Goal: Transaction & Acquisition: Obtain resource

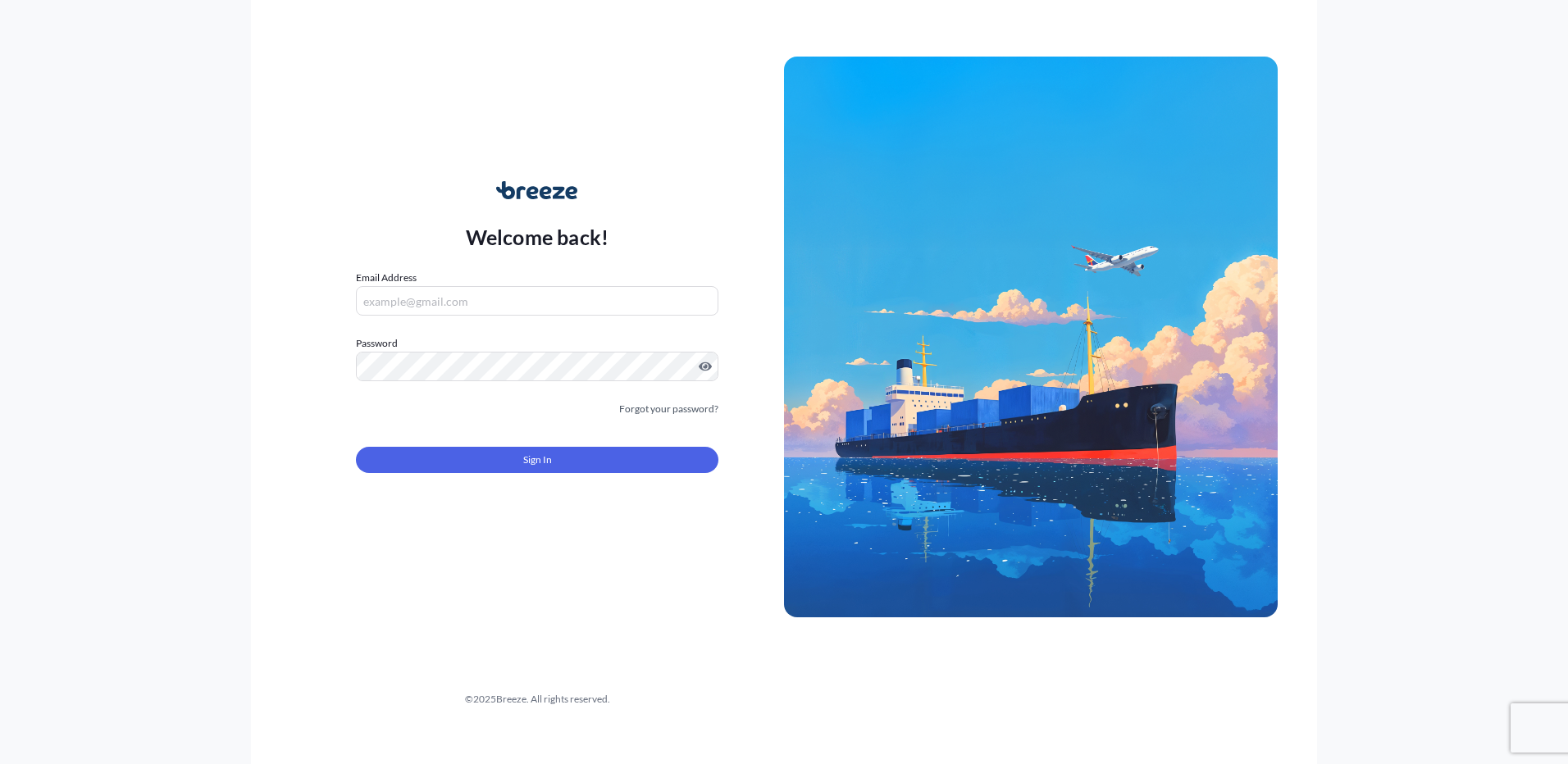
type input "[EMAIL_ADDRESS][DOMAIN_NAME]"
click at [550, 460] on span "Sign In" at bounding box center [538, 460] width 29 height 16
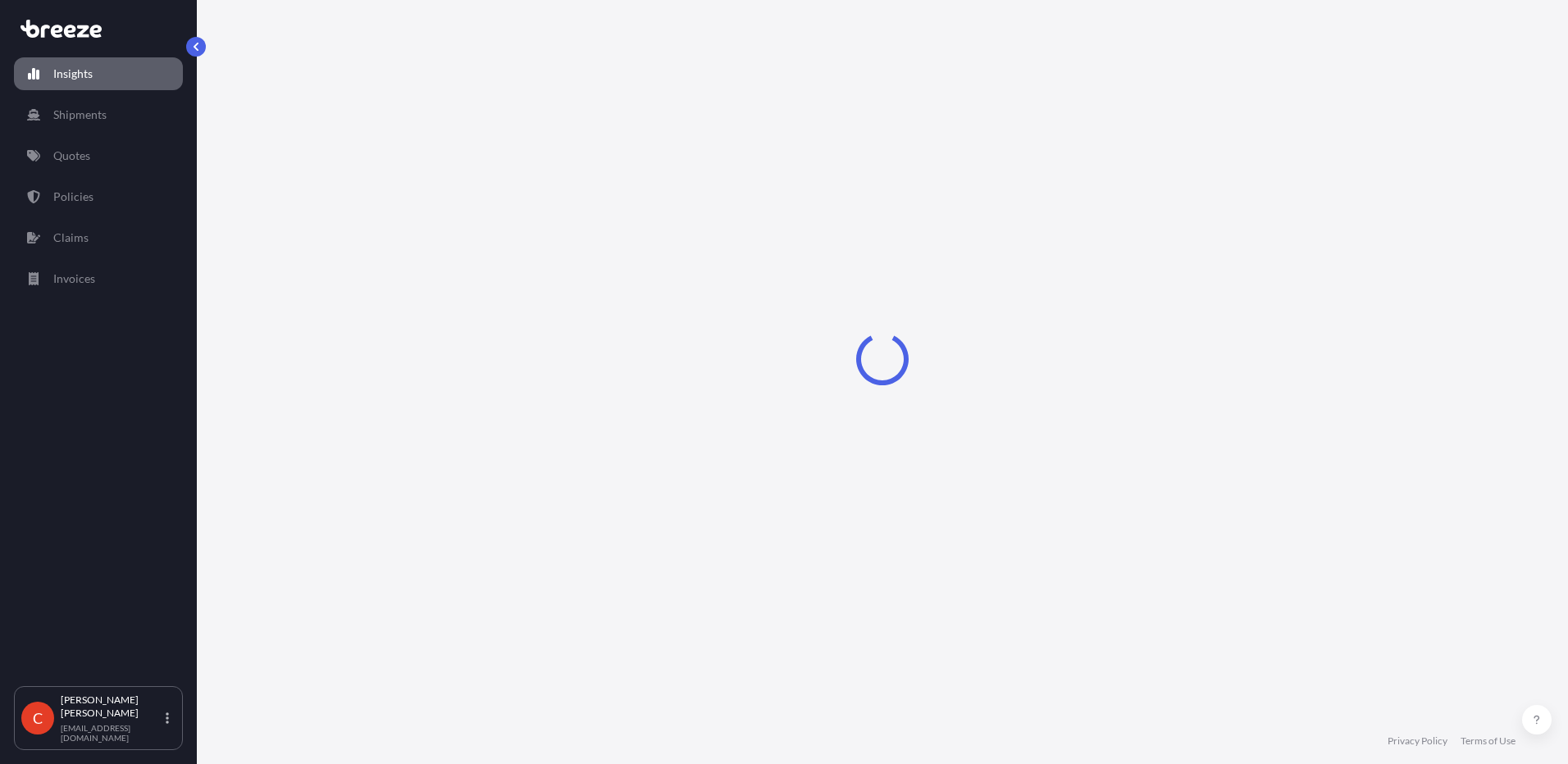
select select "2025"
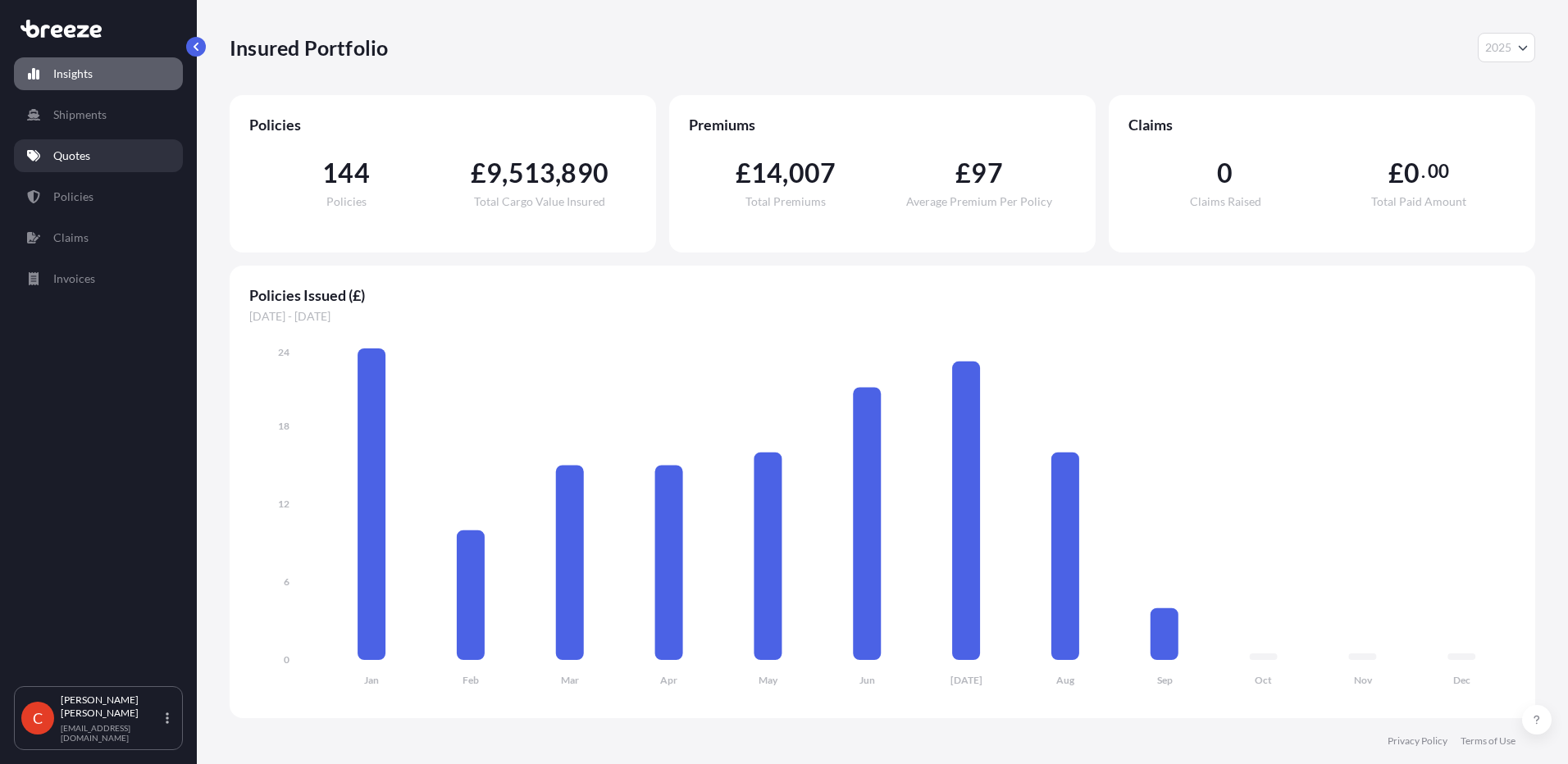
click at [81, 153] on p "Quotes" at bounding box center [71, 155] width 37 height 16
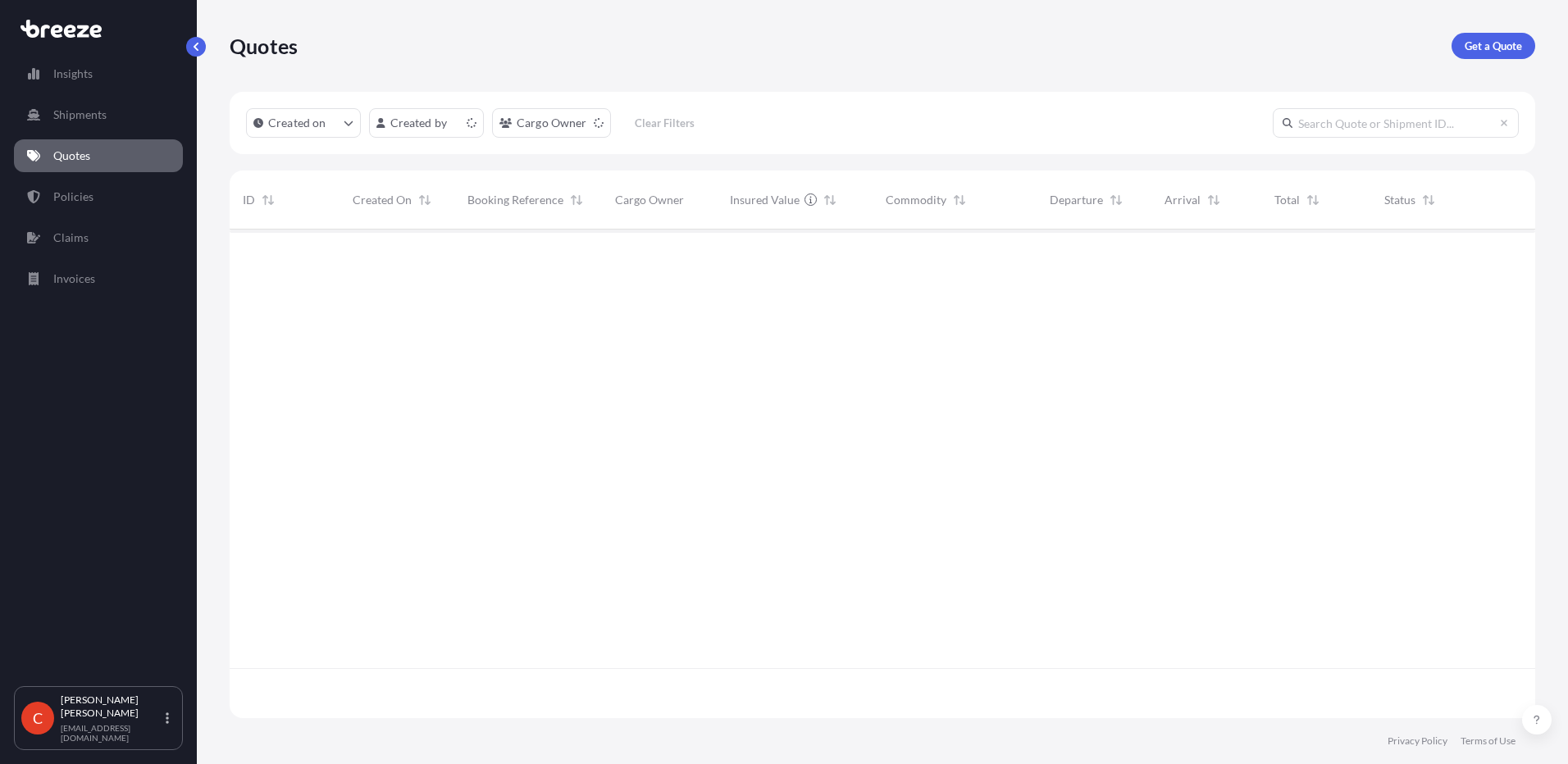
scroll to position [485, 1293]
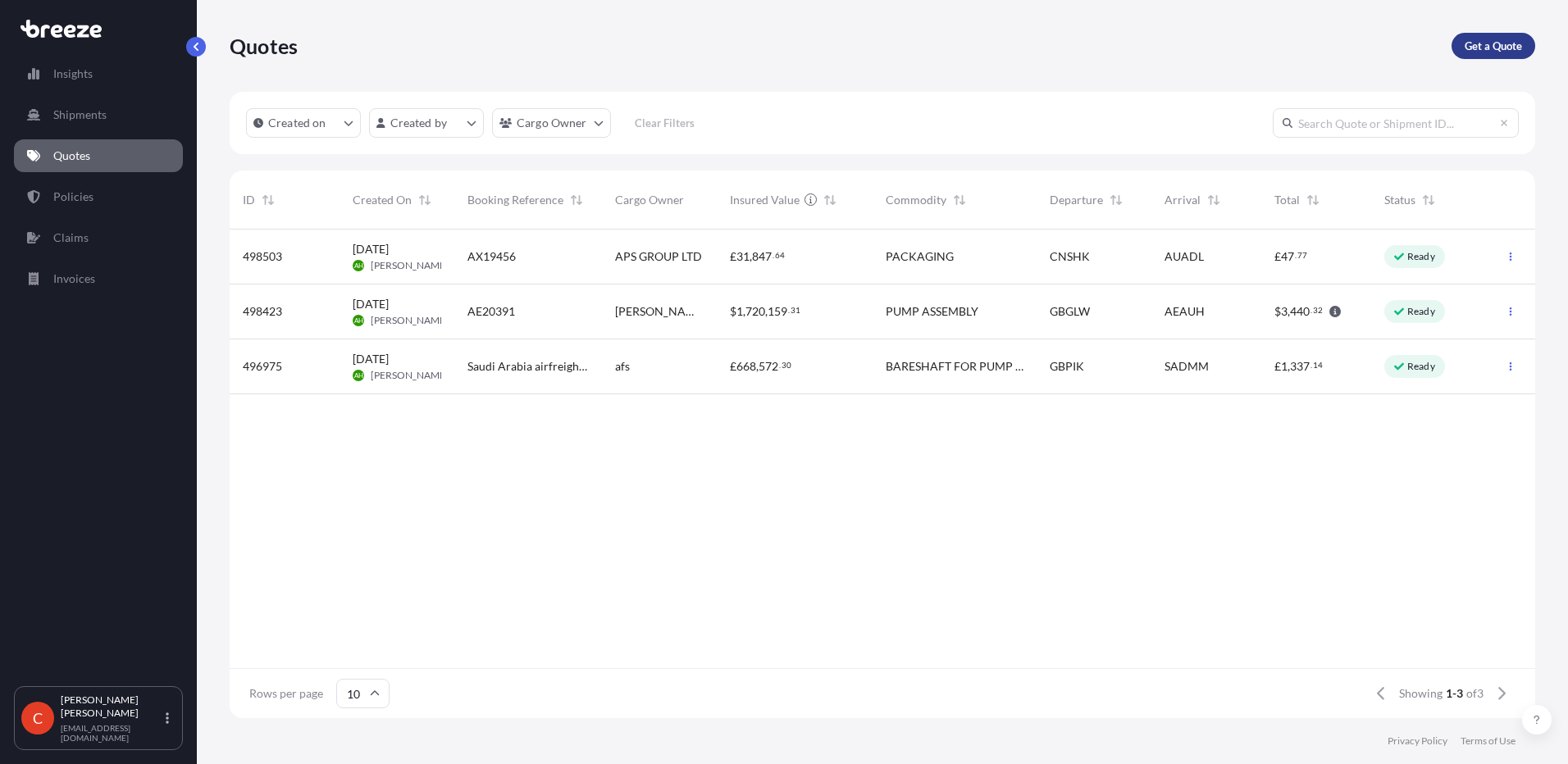
click at [1518, 40] on p "Get a Quote" at bounding box center [1493, 45] width 57 height 16
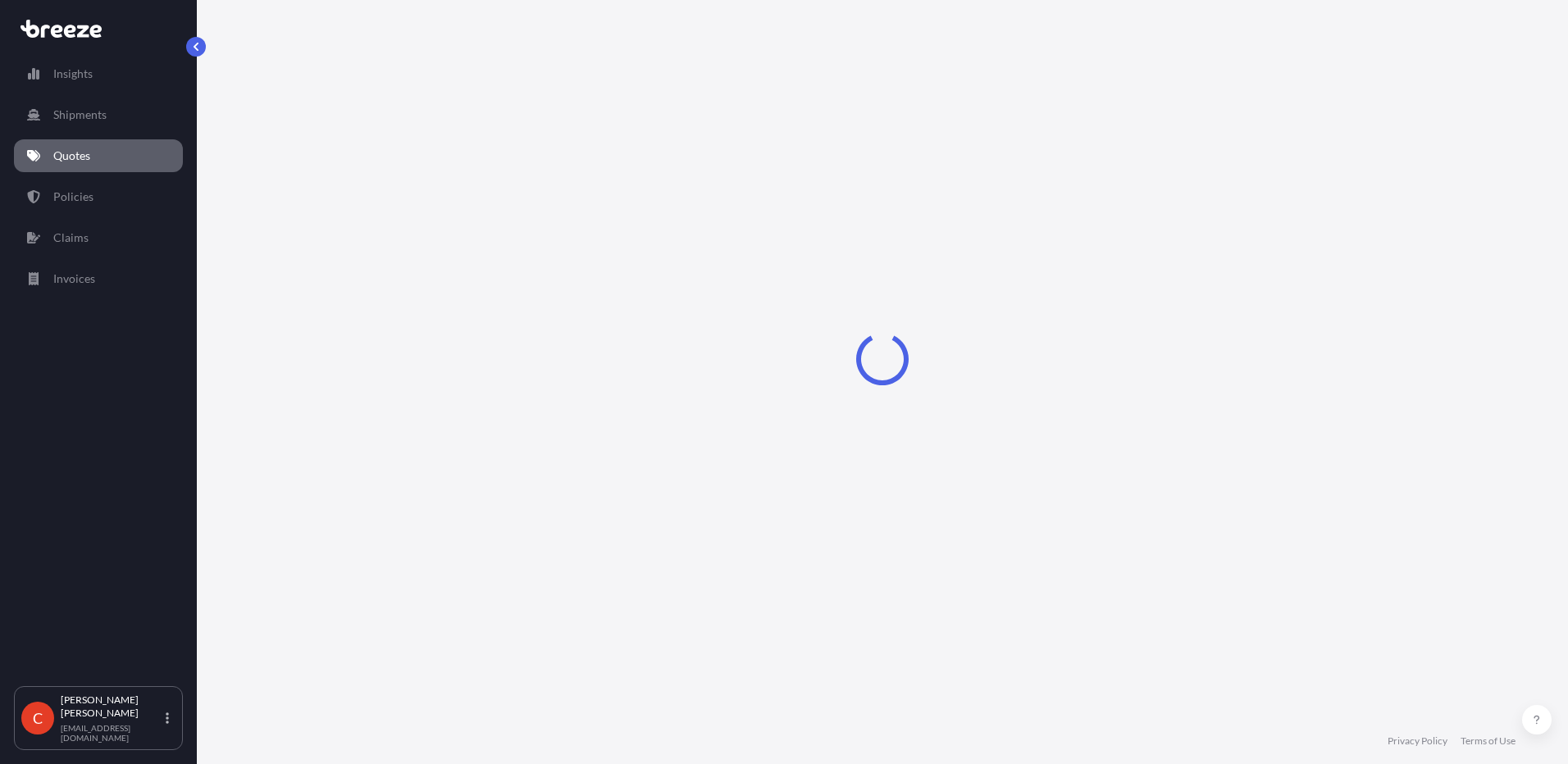
select select "Sea"
select select "1"
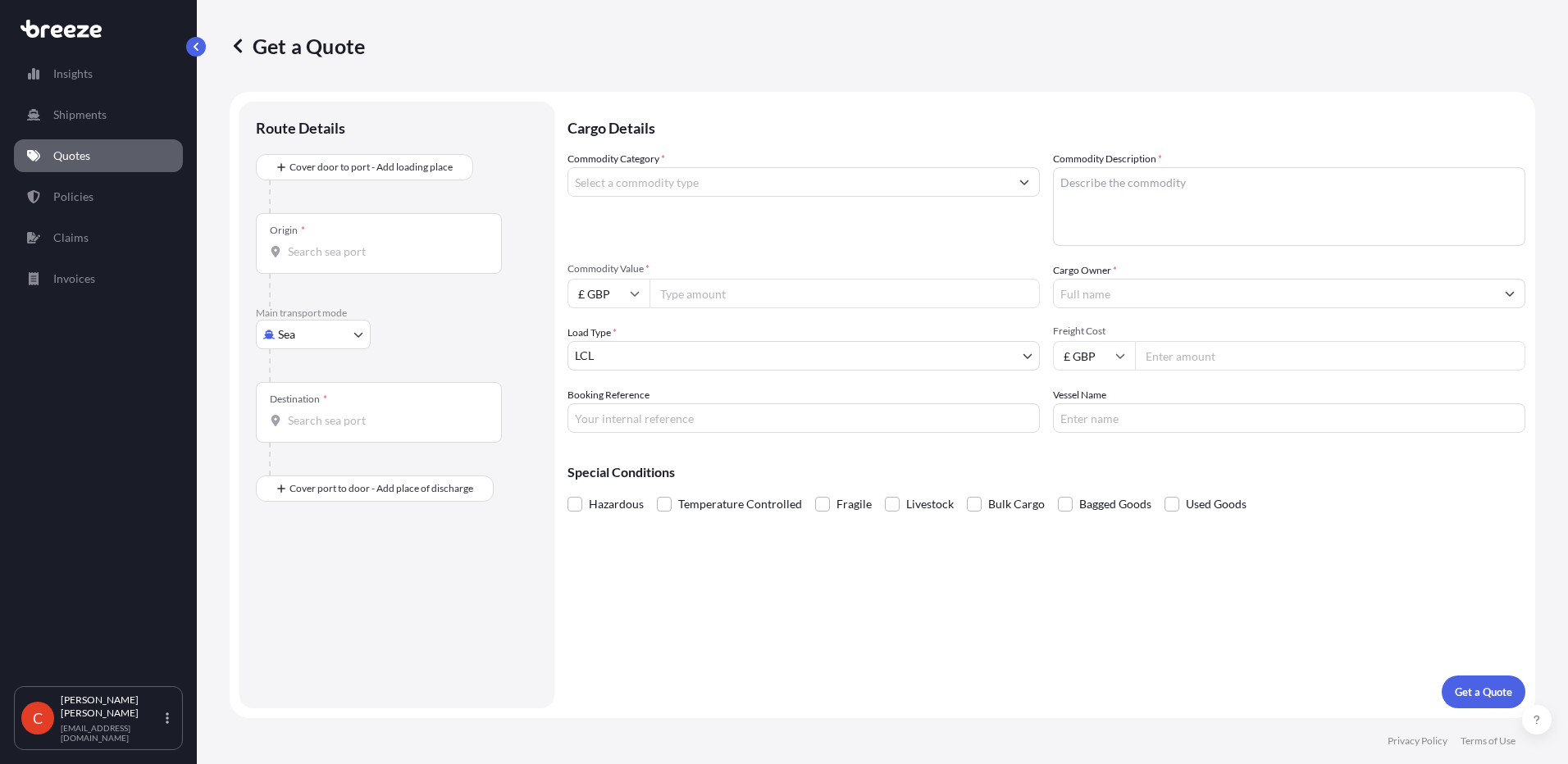
click at [367, 249] on input "Origin *" at bounding box center [385, 252] width 193 height 16
type input "CNYTN - Yantian Pt, [GEOGRAPHIC_DATA]"
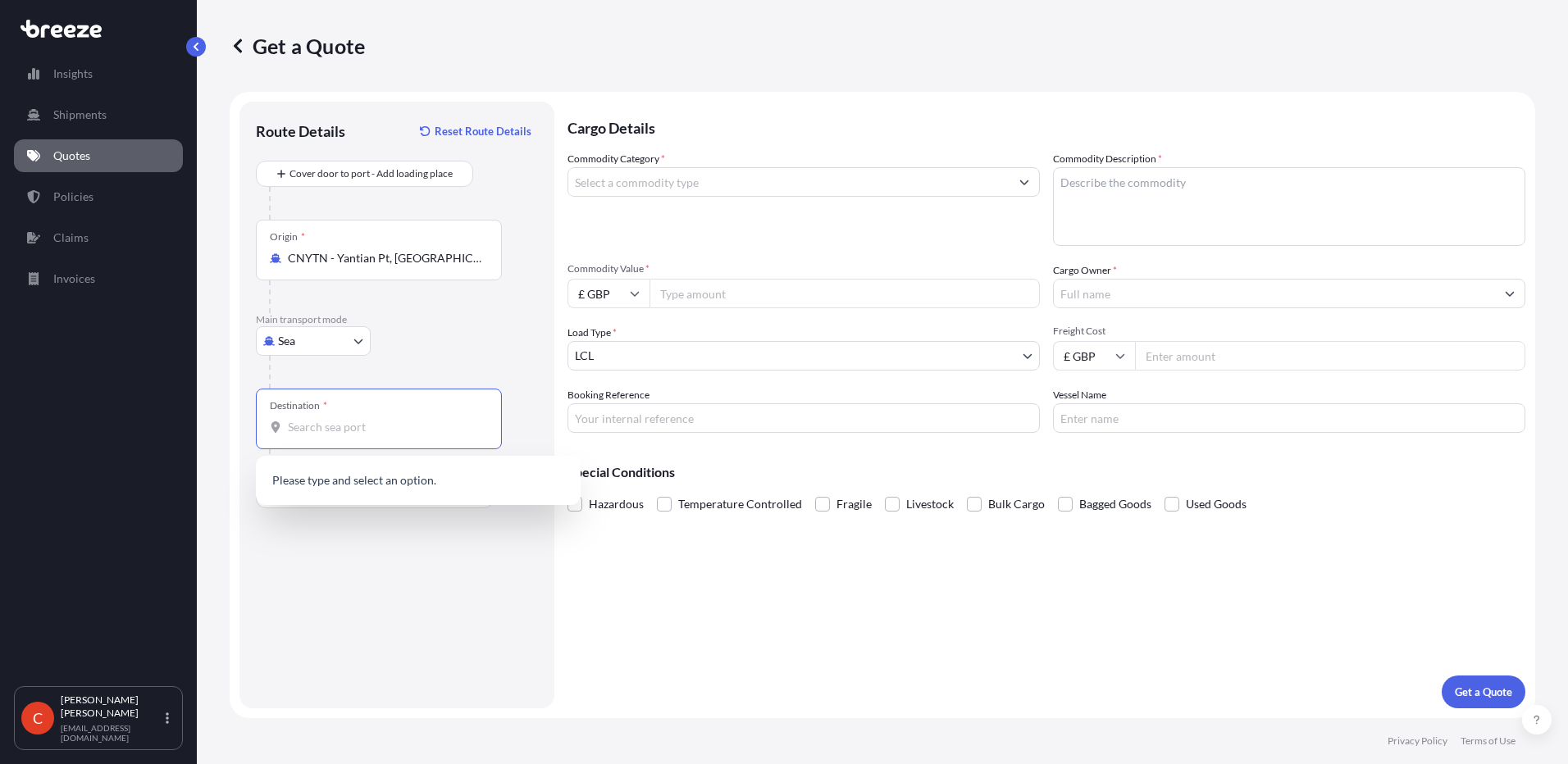
click at [364, 427] on input "Destination *" at bounding box center [385, 427] width 193 height 16
click at [464, 624] on div "Route Details Reset Route Details Cover door to port - Add loading place Place …" at bounding box center [397, 405] width 282 height 574
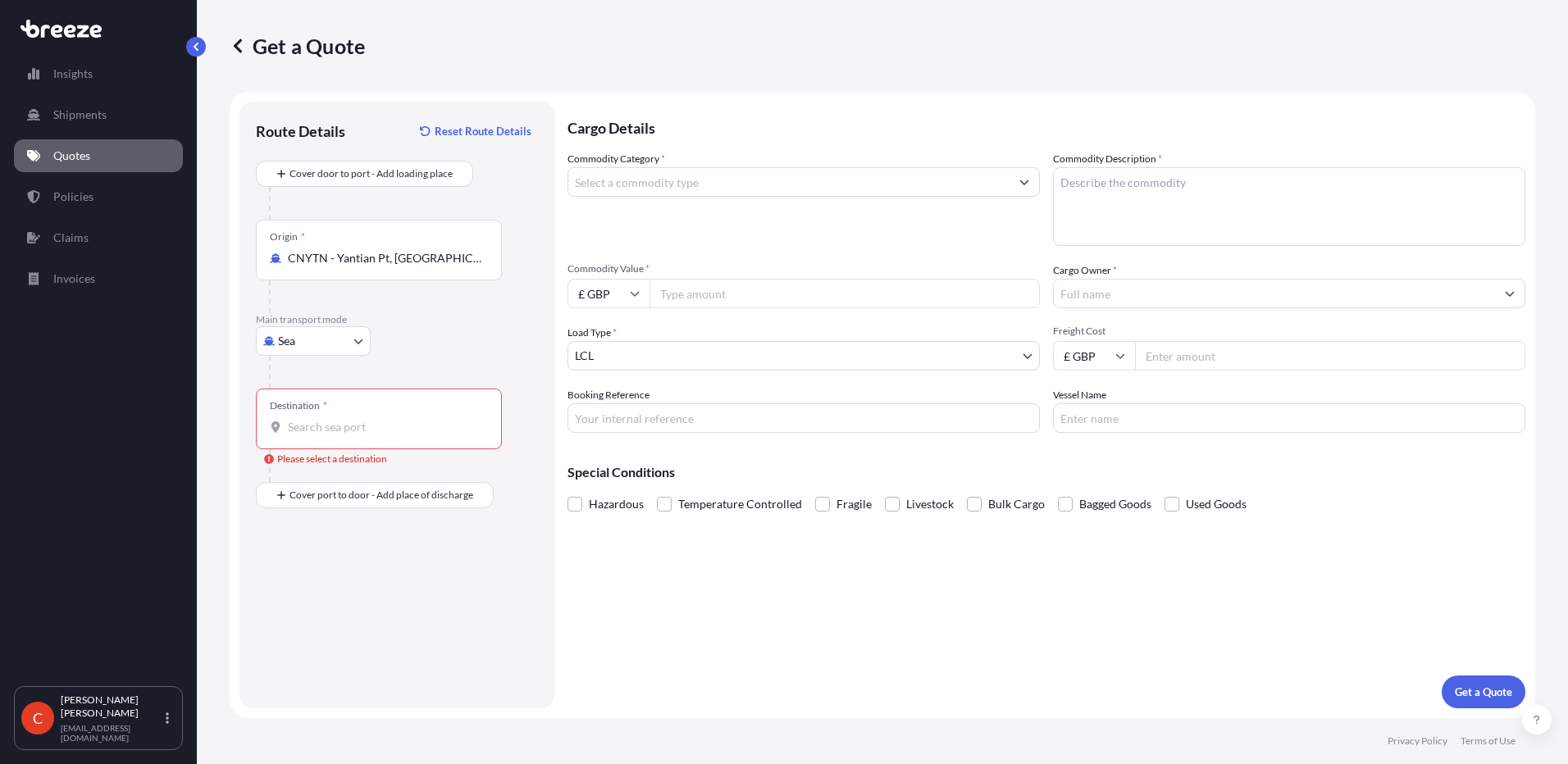
click at [342, 427] on input "Destination * Please select a destination" at bounding box center [385, 427] width 193 height 16
type input "GBFXT - Felixstowe, [GEOGRAPHIC_DATA]"
click at [380, 587] on input "Place of Discharge" at bounding box center [385, 583] width 193 height 16
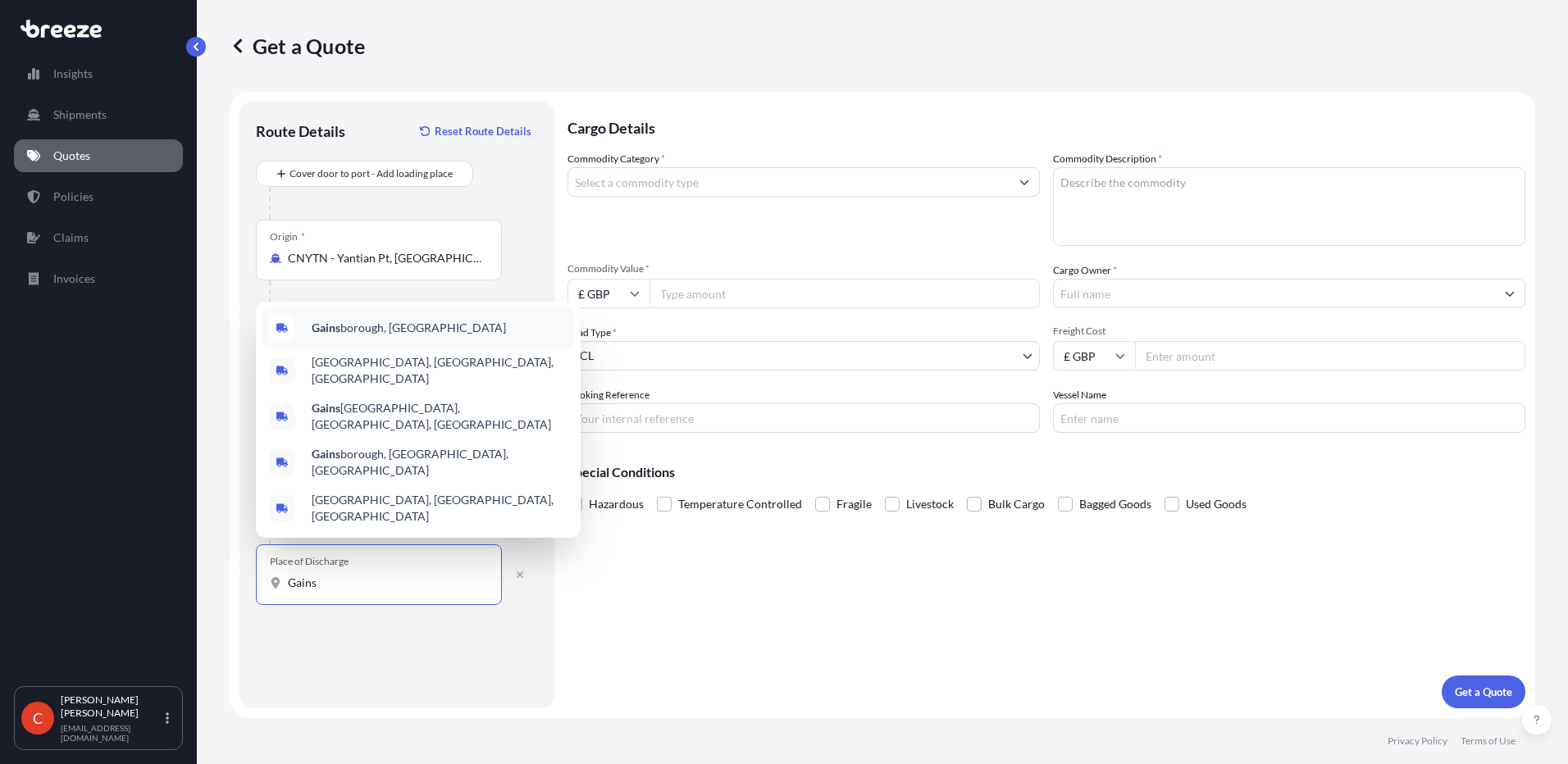
click at [388, 336] on span "Gains borough, [GEOGRAPHIC_DATA]" at bounding box center [408, 328] width 194 height 16
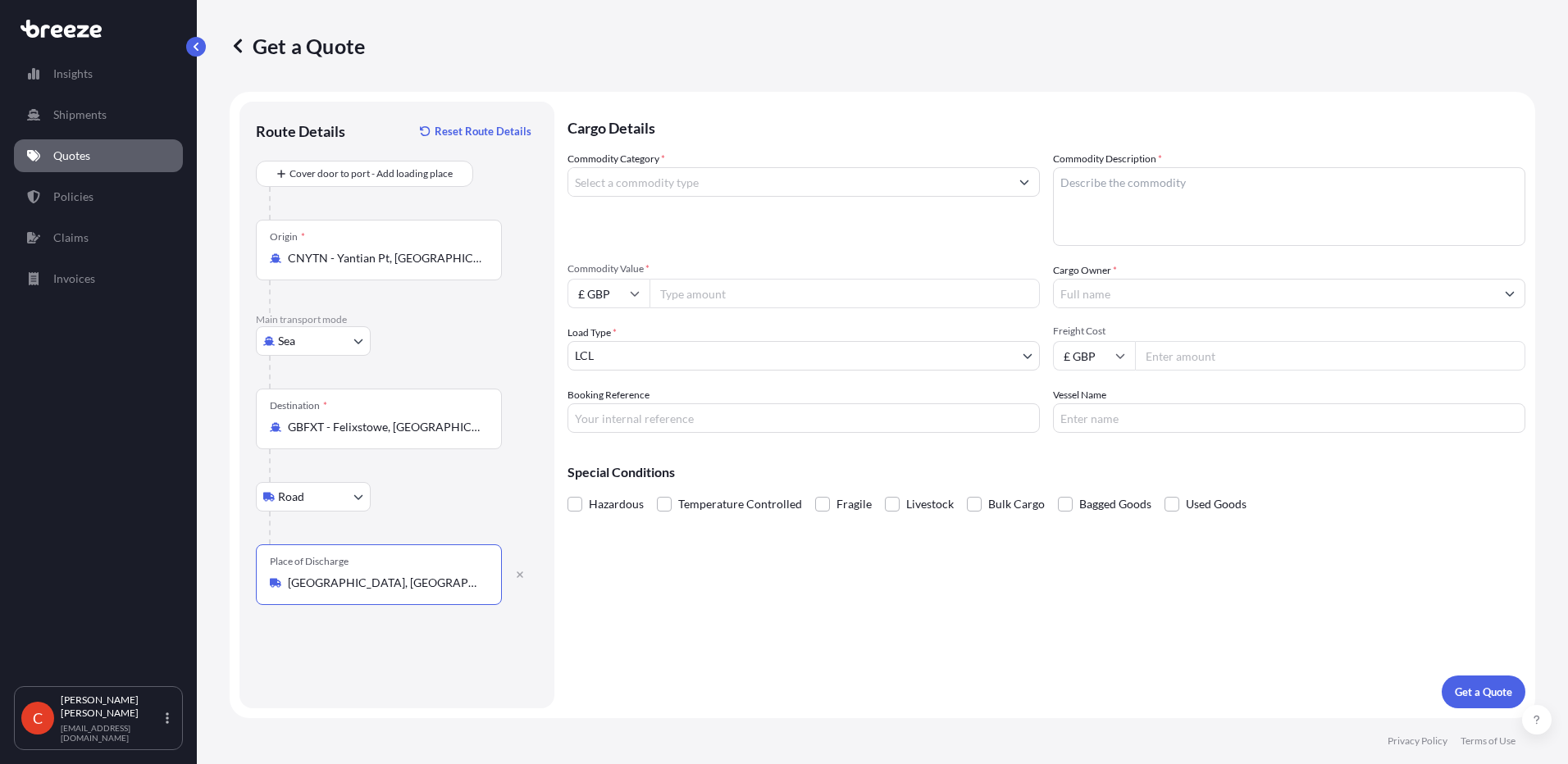
type input "[GEOGRAPHIC_DATA], [GEOGRAPHIC_DATA]"
click at [652, 190] on input "Commodity Category *" at bounding box center [789, 181] width 441 height 29
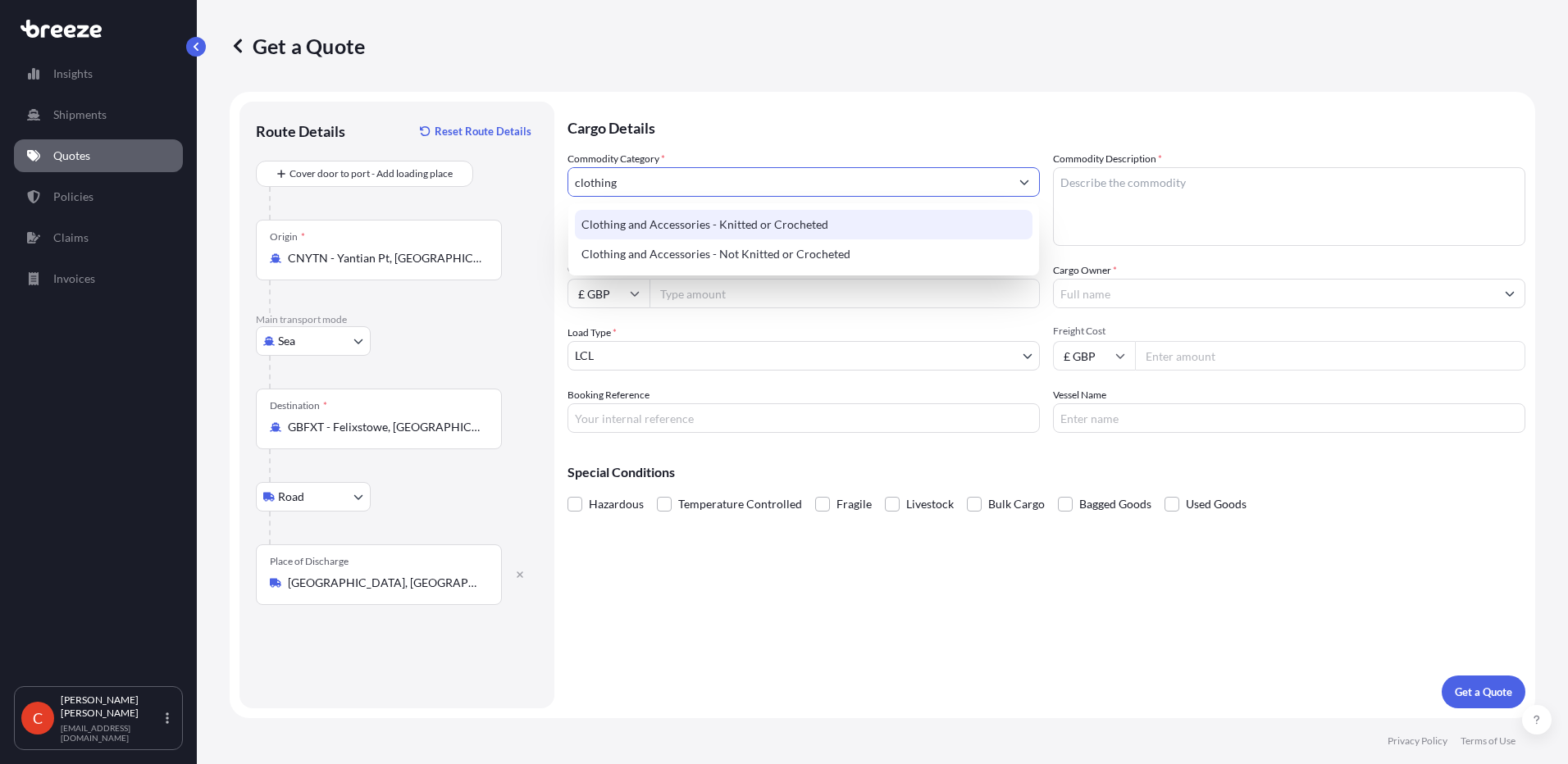
click at [697, 220] on div "Clothing and Accessories - Knitted or Crocheted" at bounding box center [804, 224] width 458 height 29
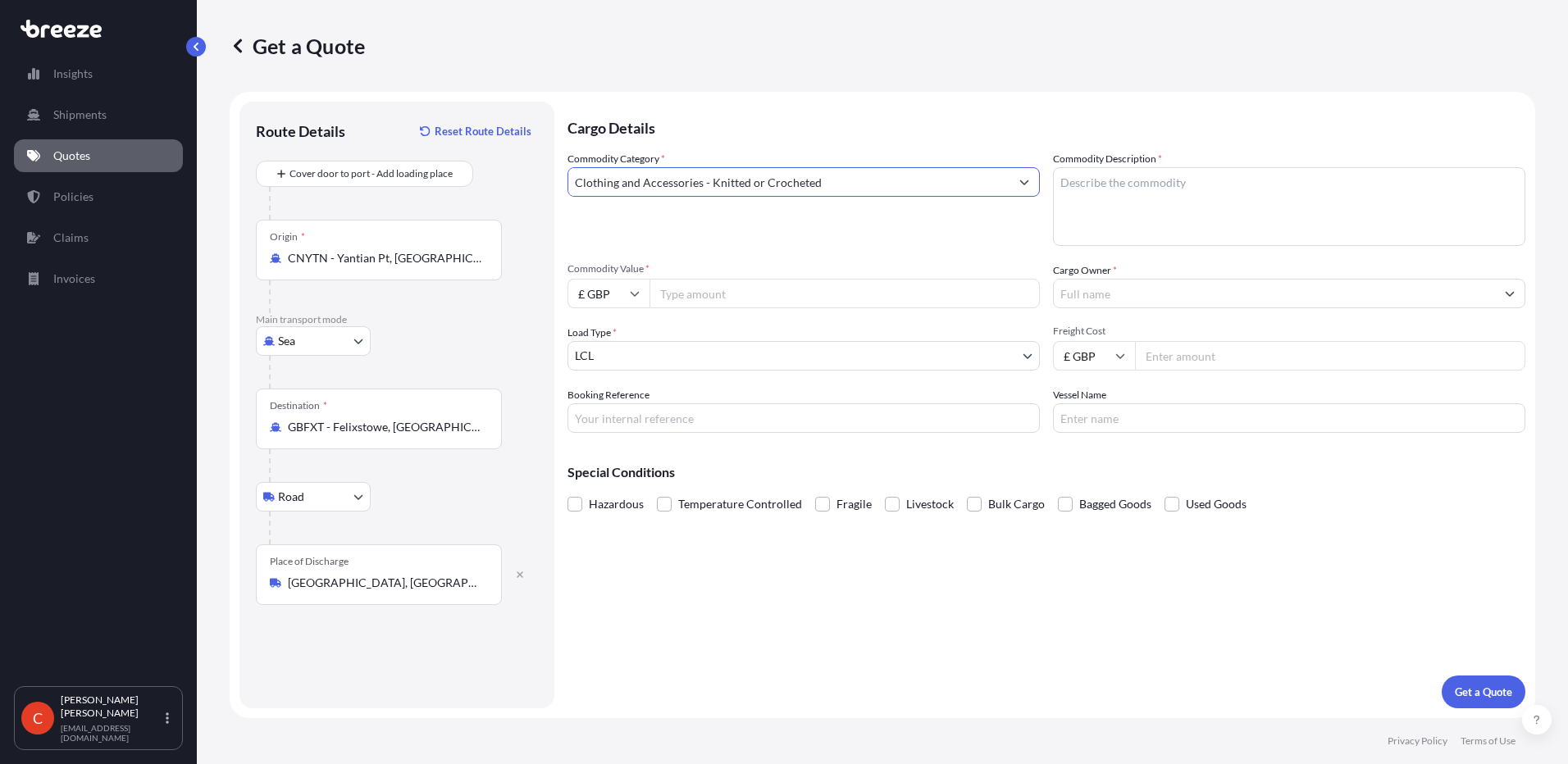
type input "Clothing and Accessories - Knitted or Crocheted"
click at [1212, 187] on textarea "Commodity Description *" at bounding box center [1288, 206] width 472 height 79
drag, startPoint x: 1083, startPoint y: 191, endPoint x: 1028, endPoint y: 191, distance: 55.0
click at [1032, 191] on div "Commodity Category * Clothing and Accessories - Knitted or Crocheted Commodity …" at bounding box center [1046, 292] width 958 height 283
type textarea "Kids clothes"
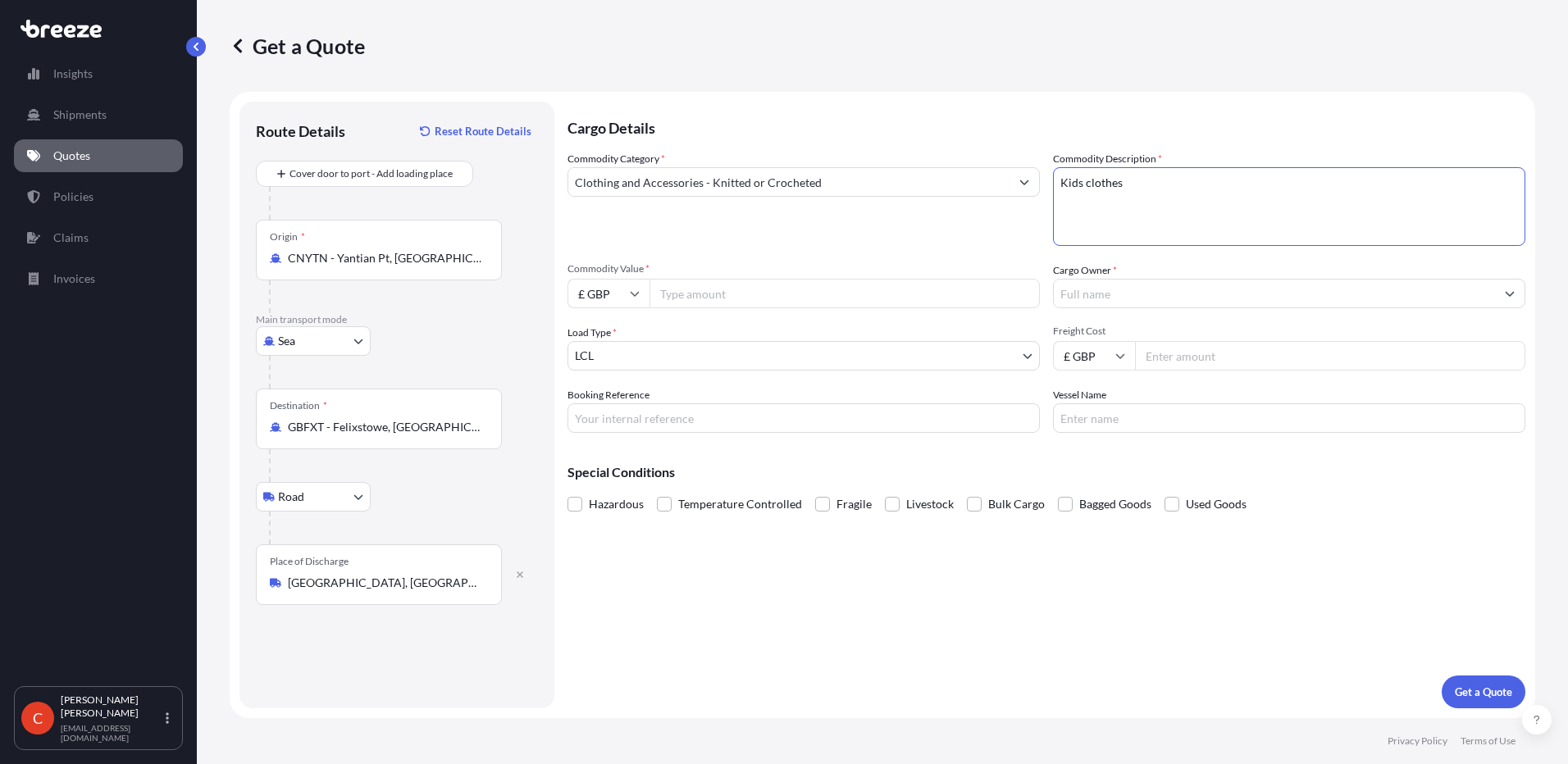
click at [624, 292] on input "£ GBP" at bounding box center [608, 293] width 82 height 29
click at [606, 404] on div "$ USD" at bounding box center [608, 407] width 69 height 31
type input "$ USD"
click at [701, 289] on input "Commodity Value *" at bounding box center [845, 293] width 390 height 29
type input "11100"
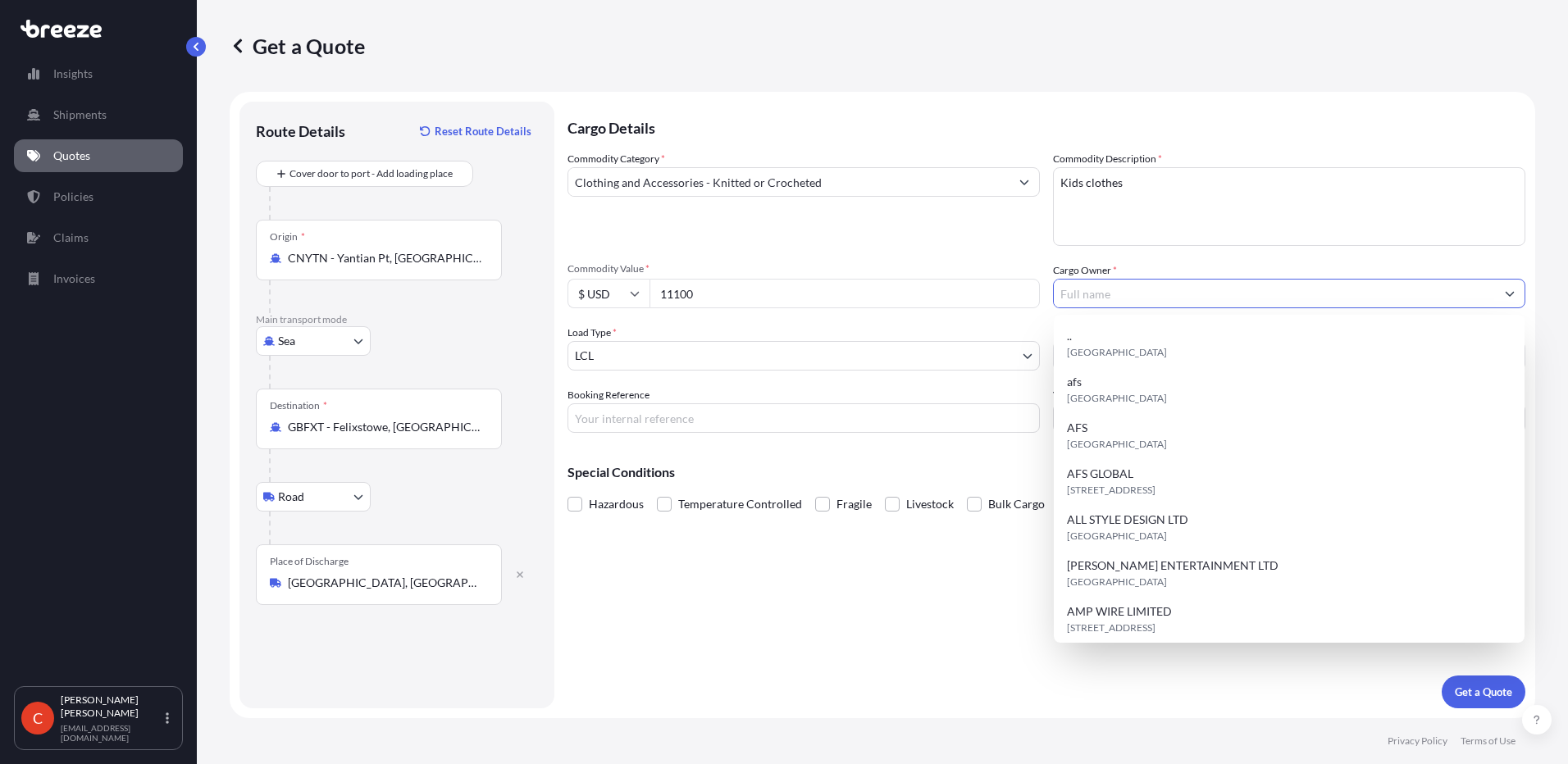
click at [1180, 298] on input "Cargo Owner *" at bounding box center [1274, 293] width 441 height 29
click at [1126, 381] on div "afs [GEOGRAPHIC_DATA]" at bounding box center [1289, 390] width 458 height 46
type input "afs"
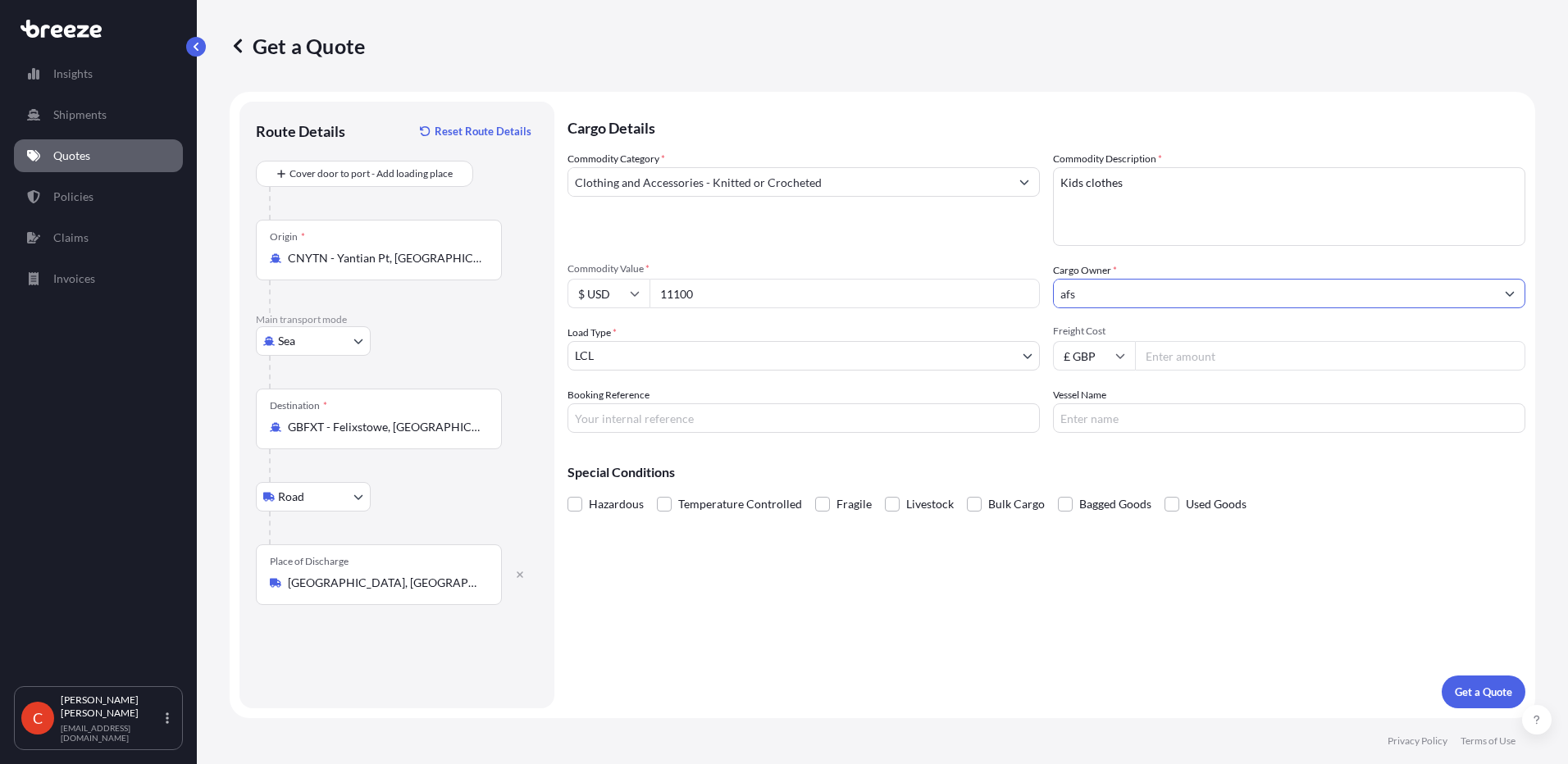
click at [1111, 359] on input "£ GBP" at bounding box center [1093, 356] width 82 height 29
click at [1086, 430] on div "£ GBP" at bounding box center [1093, 435] width 69 height 31
click at [1194, 360] on input "Freight Cost" at bounding box center [1330, 356] width 390 height 29
type input "1200"
click at [763, 406] on input "Booking Reference" at bounding box center [803, 418] width 472 height 29
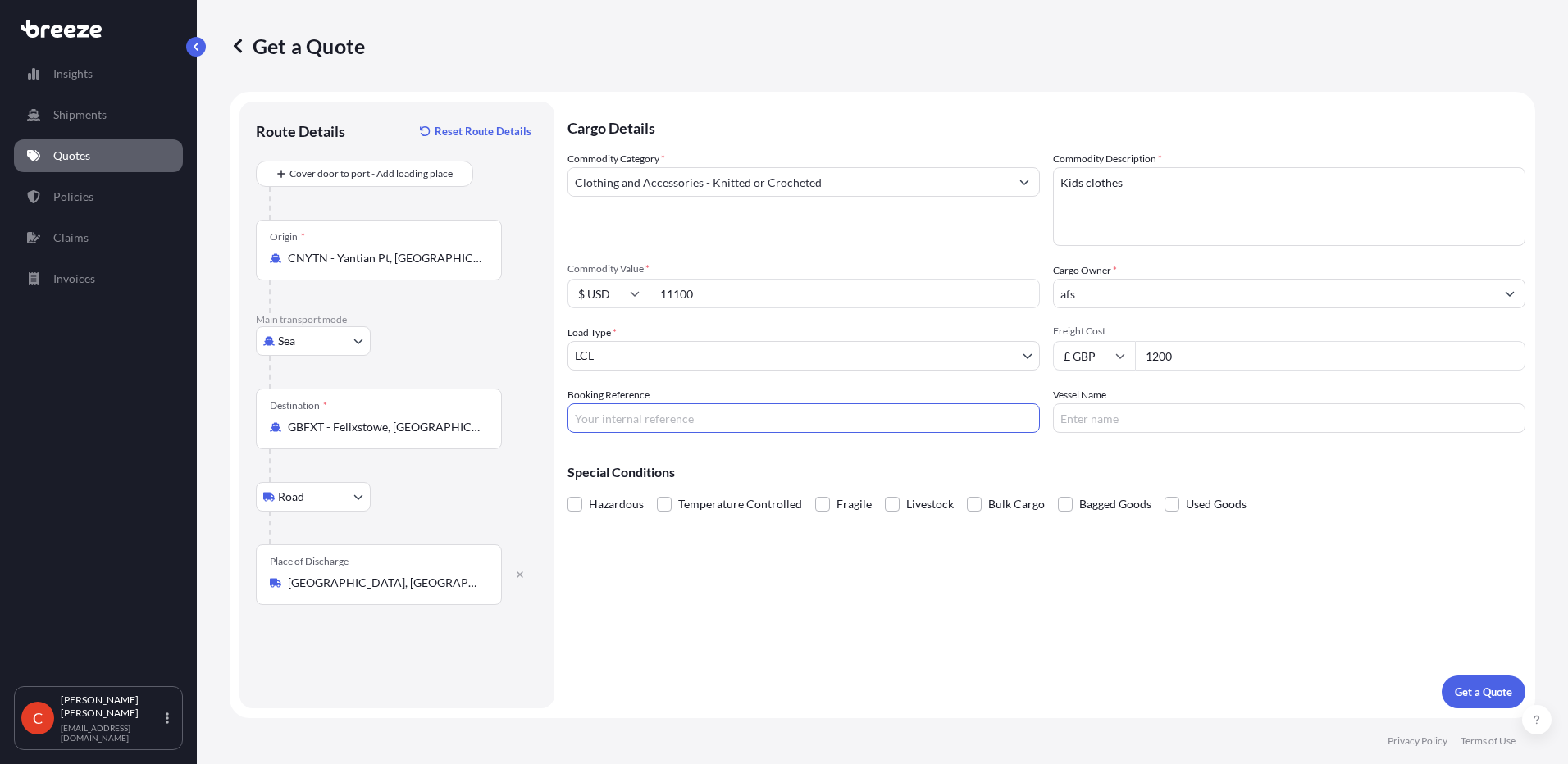
click at [763, 412] on input "Booking Reference" at bounding box center [803, 418] width 472 height 29
type input "AQ3305"
click at [1163, 413] on input "Vessel Name" at bounding box center [1288, 418] width 472 height 29
click at [928, 626] on div "Cargo Details Commodity Category * Clothing and Accessories - Knitted or Croche…" at bounding box center [1046, 405] width 958 height 607
click at [1475, 685] on p "Get a Quote" at bounding box center [1483, 692] width 57 height 16
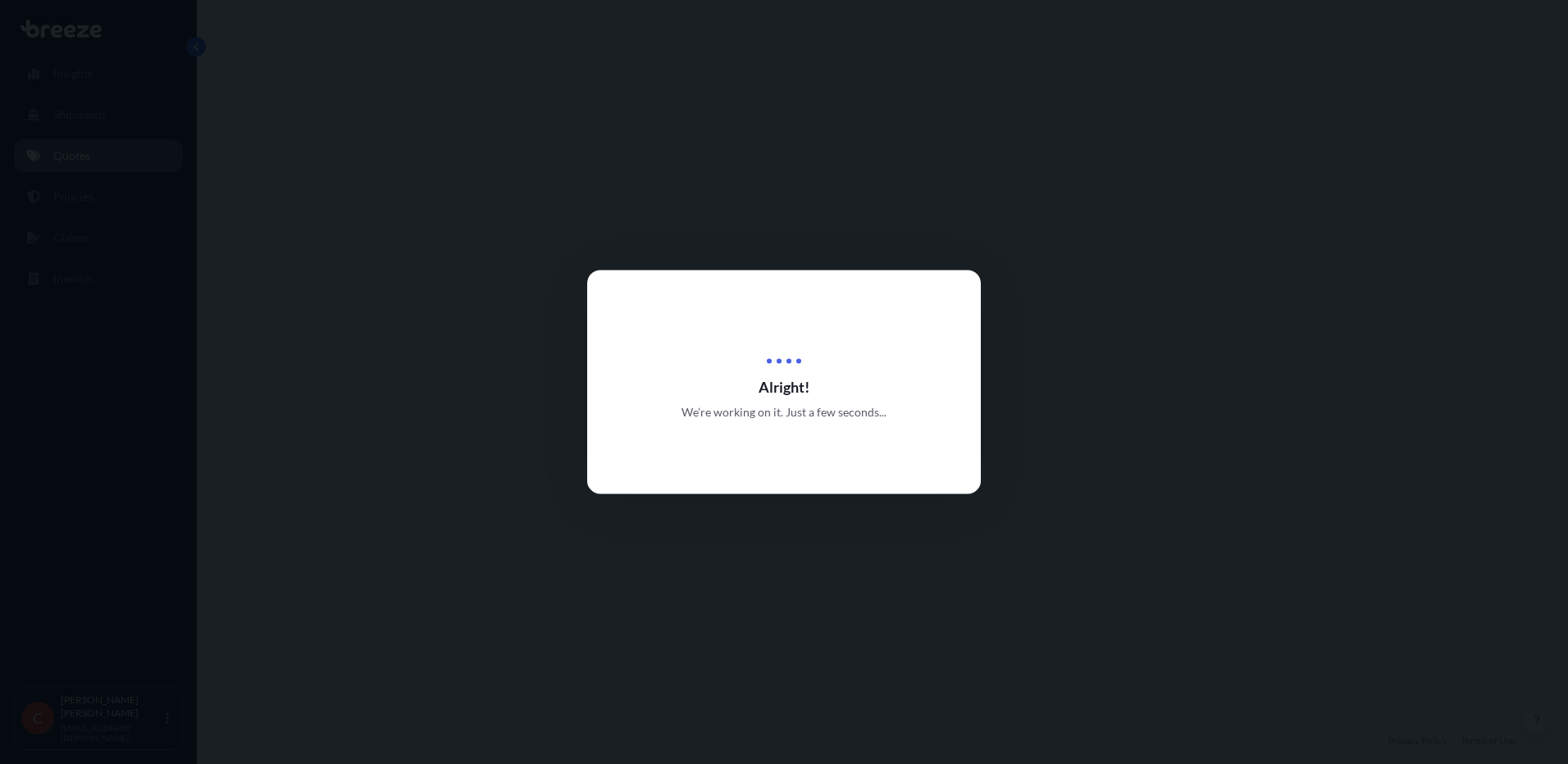
select select "Sea"
select select "Road"
select select "1"
